Goal: Task Accomplishment & Management: Complete application form

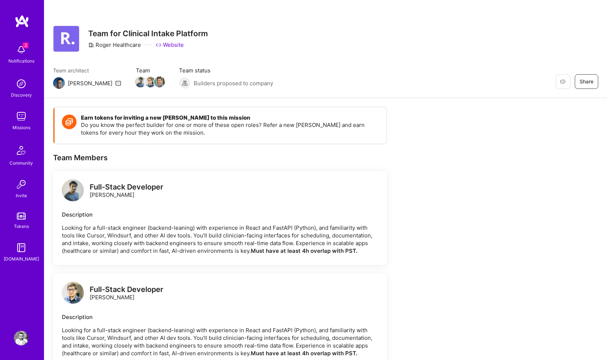
click at [172, 45] on link "Website" at bounding box center [170, 45] width 28 height 8
click at [28, 52] on img at bounding box center [21, 49] width 15 height 15
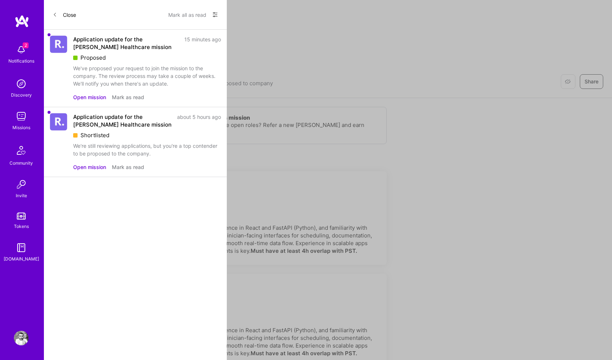
click at [89, 96] on button "Open mission" at bounding box center [89, 97] width 33 height 8
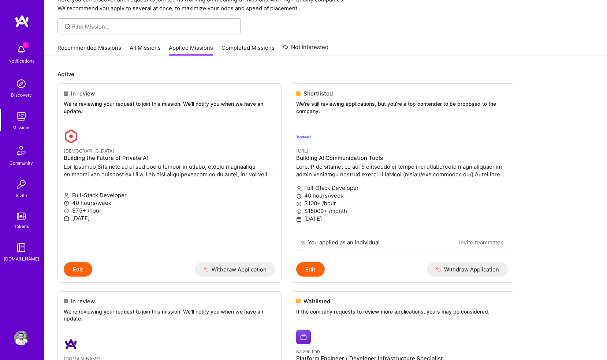
scroll to position [41, 0]
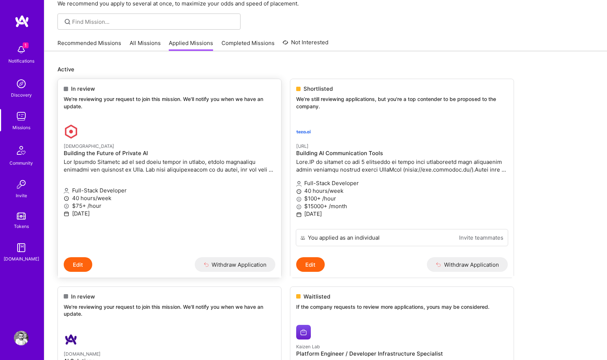
click at [97, 100] on p "We're reviewing your request to join this mission. We'll notify you when we hav…" at bounding box center [169, 103] width 211 height 14
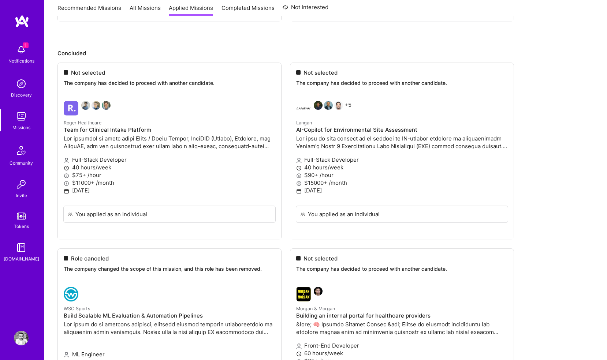
scroll to position [408, 0]
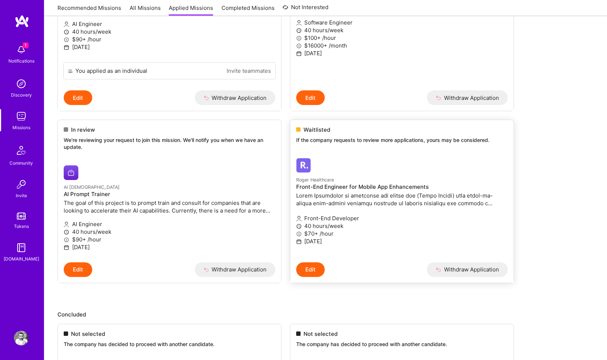
click at [322, 196] on p at bounding box center [401, 199] width 211 height 15
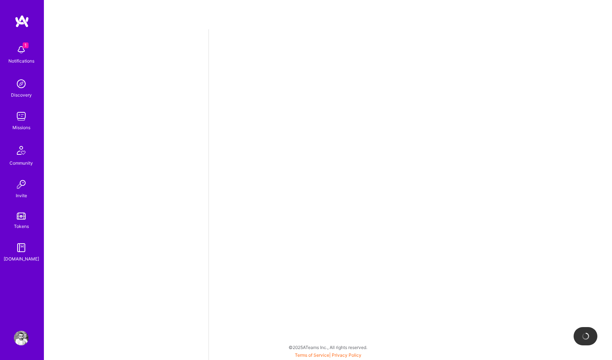
click at [22, 56] on img at bounding box center [21, 49] width 15 height 15
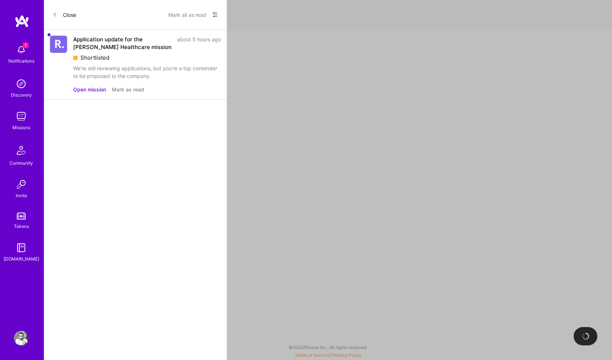
select select "GB"
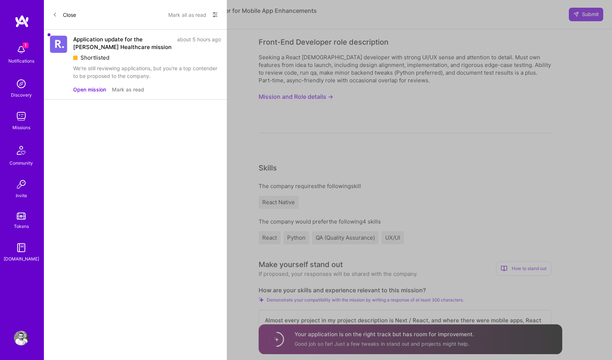
click at [90, 89] on button "Open mission" at bounding box center [89, 90] width 33 height 8
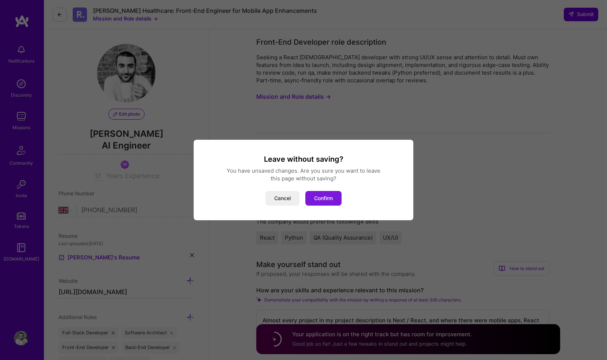
click at [319, 198] on button "Confirm" at bounding box center [323, 198] width 36 height 15
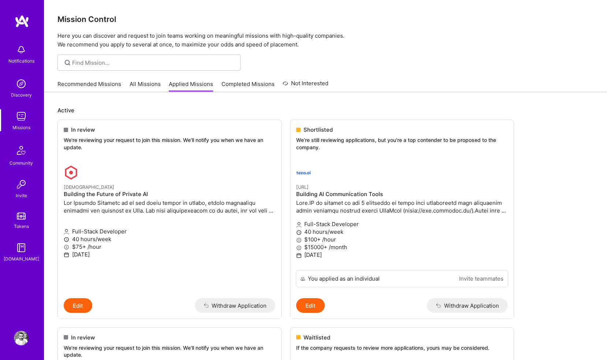
click at [240, 87] on link "Completed Missions" at bounding box center [247, 86] width 53 height 12
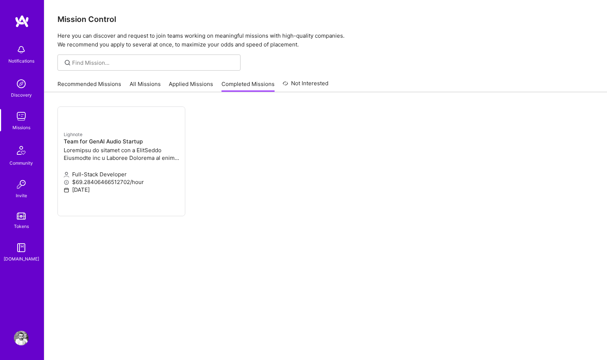
click at [195, 80] on link "Applied Missions" at bounding box center [191, 86] width 44 height 12
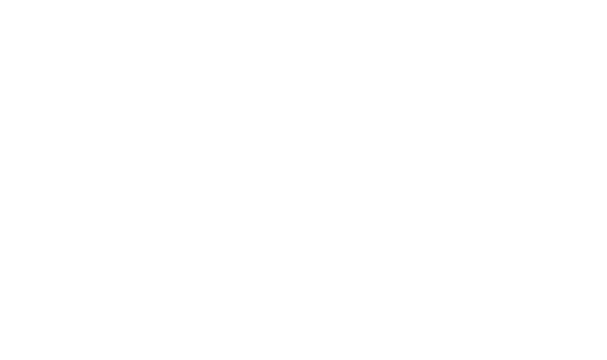
scroll to position [673, 0]
click at [0, 0] on ul "Not selected The company has decided to proceed with another candidate. Roger H…" at bounding box center [0, 0] width 0 height 0
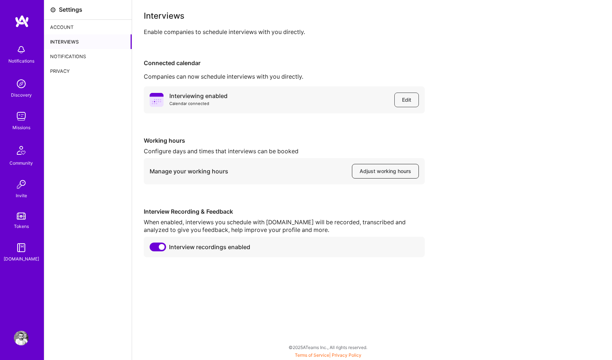
click at [357, 172] on button "Adjust working hours" at bounding box center [385, 171] width 67 height 15
click at [399, 100] on button "Edit" at bounding box center [406, 100] width 25 height 15
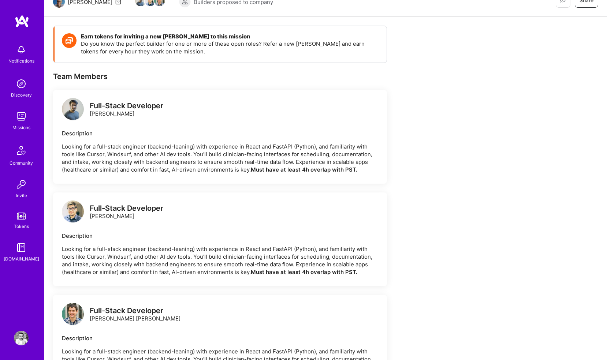
scroll to position [56, 0]
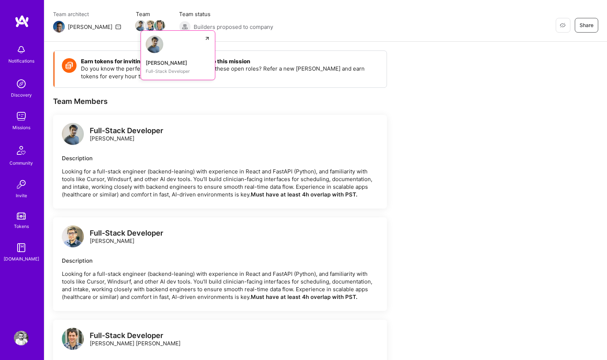
click at [135, 23] on img at bounding box center [140, 25] width 11 height 11
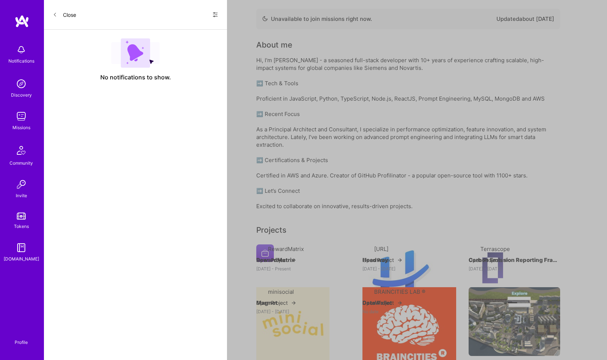
scroll to position [56, 0]
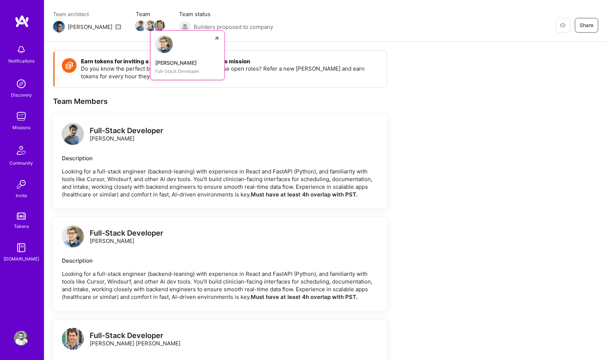
click at [145, 26] on img at bounding box center [150, 25] width 11 height 11
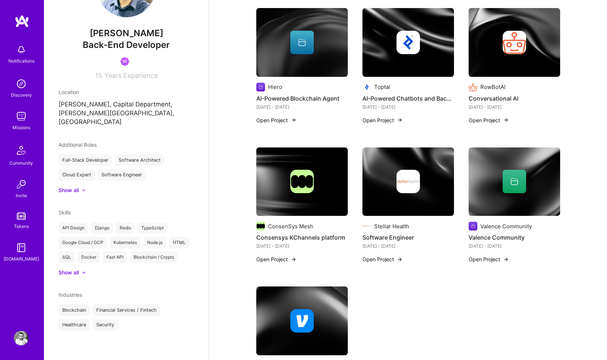
scroll to position [161, 0]
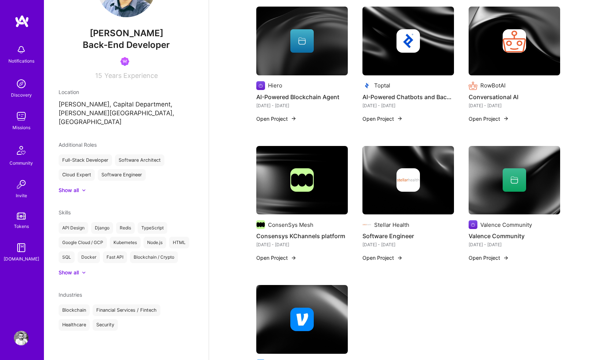
click at [77, 180] on div "Antonio Storni Back-End Developer 15 Years Experience Location Mendoza, Capital…" at bounding box center [126, 180] width 165 height 360
click at [77, 187] on div "Show all" at bounding box center [69, 190] width 20 height 7
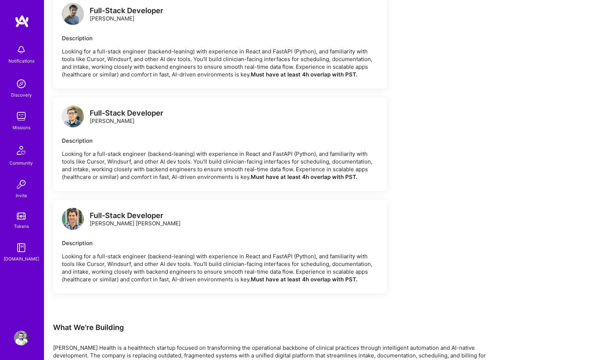
scroll to position [166, 0]
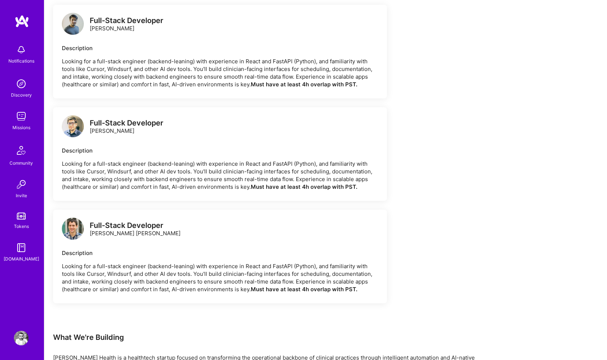
click at [75, 229] on img at bounding box center [73, 229] width 22 height 22
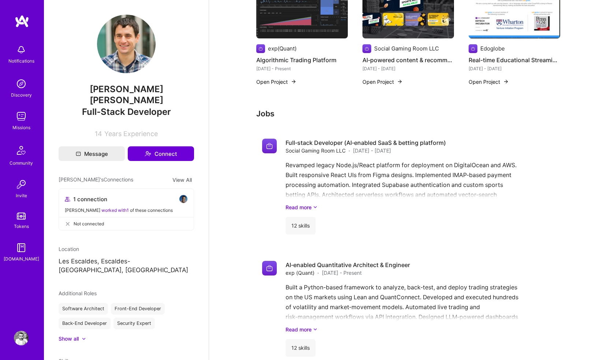
click at [105, 52] on img at bounding box center [126, 44] width 59 height 59
click at [23, 54] on img at bounding box center [21, 49] width 15 height 15
